Goal: Check status

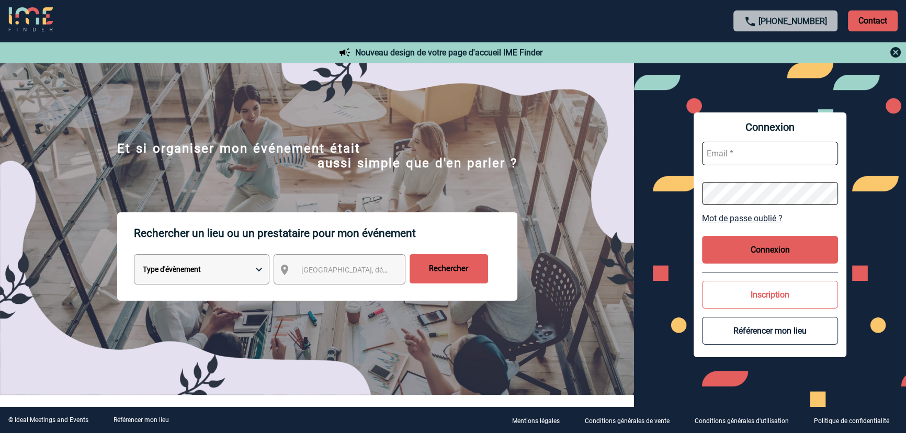
type input "[EMAIL_ADDRESS][DOMAIN_NAME]"
click at [746, 247] on button "Connexion" at bounding box center [770, 250] width 136 height 28
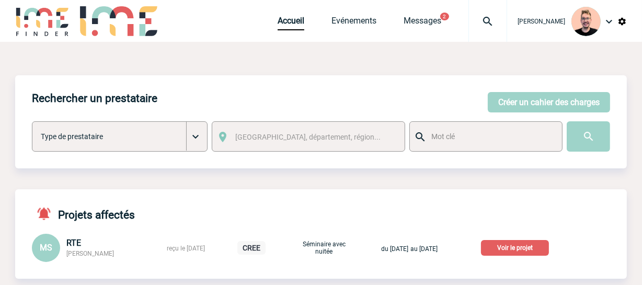
click at [470, 18] on img at bounding box center [488, 21] width 38 height 13
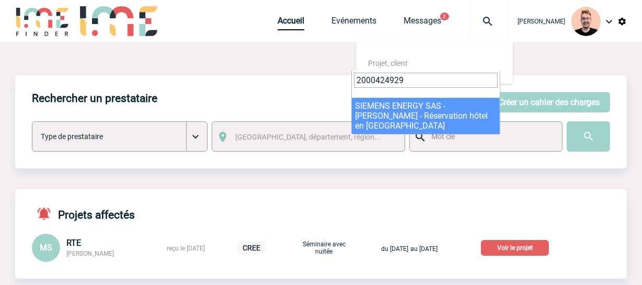
type input "2000424929"
select select "24430"
